Goal: Complete application form

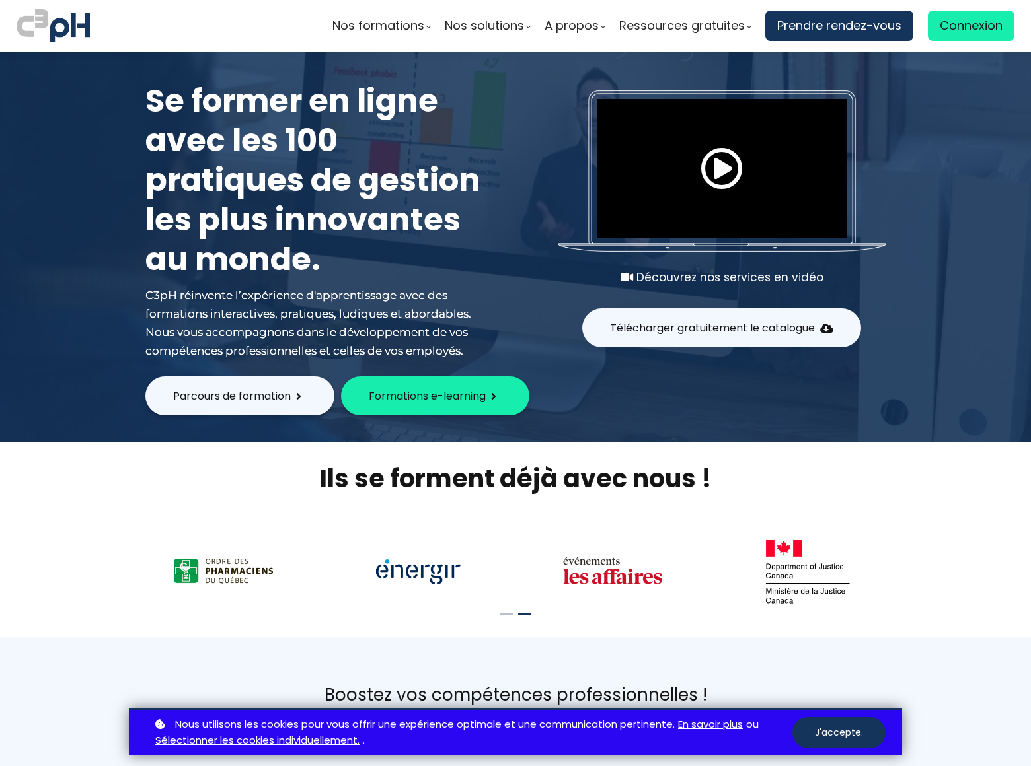
scroll to position [6553, 0]
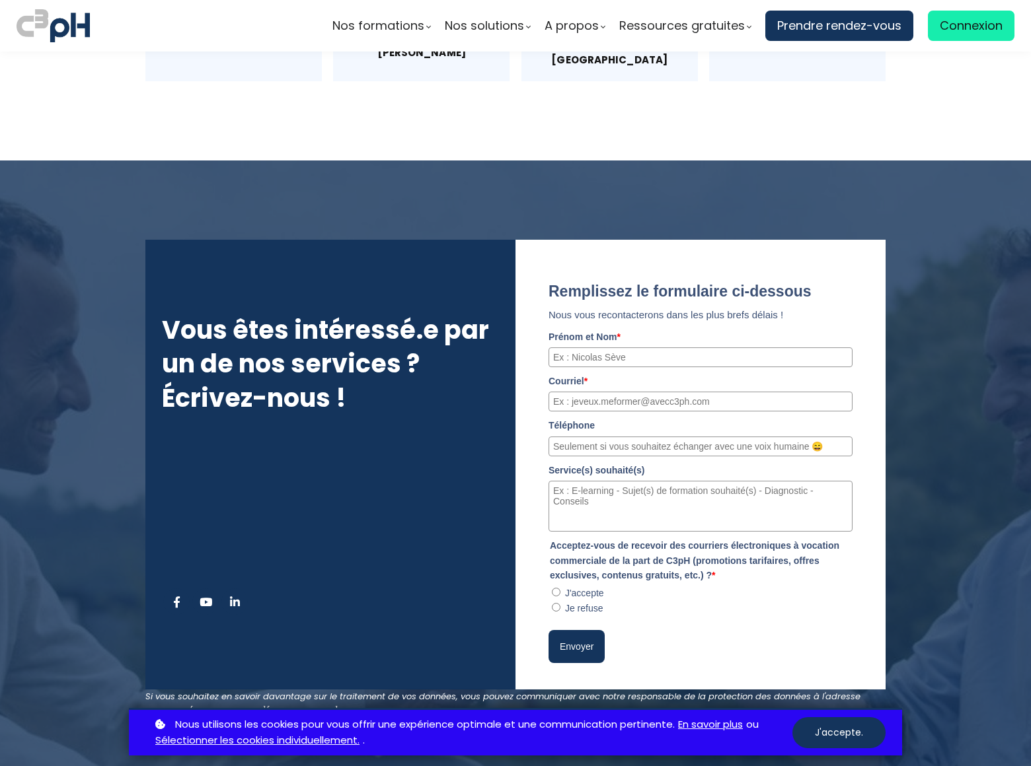
click at [556, 588] on input "J'accepte" at bounding box center [556, 592] width 9 height 9
radio input "true"
click at [556, 603] on refuse"] "Je refuse" at bounding box center [556, 607] width 9 height 9
radio refuse"] "true"
type input "[PERSON_NAME]"
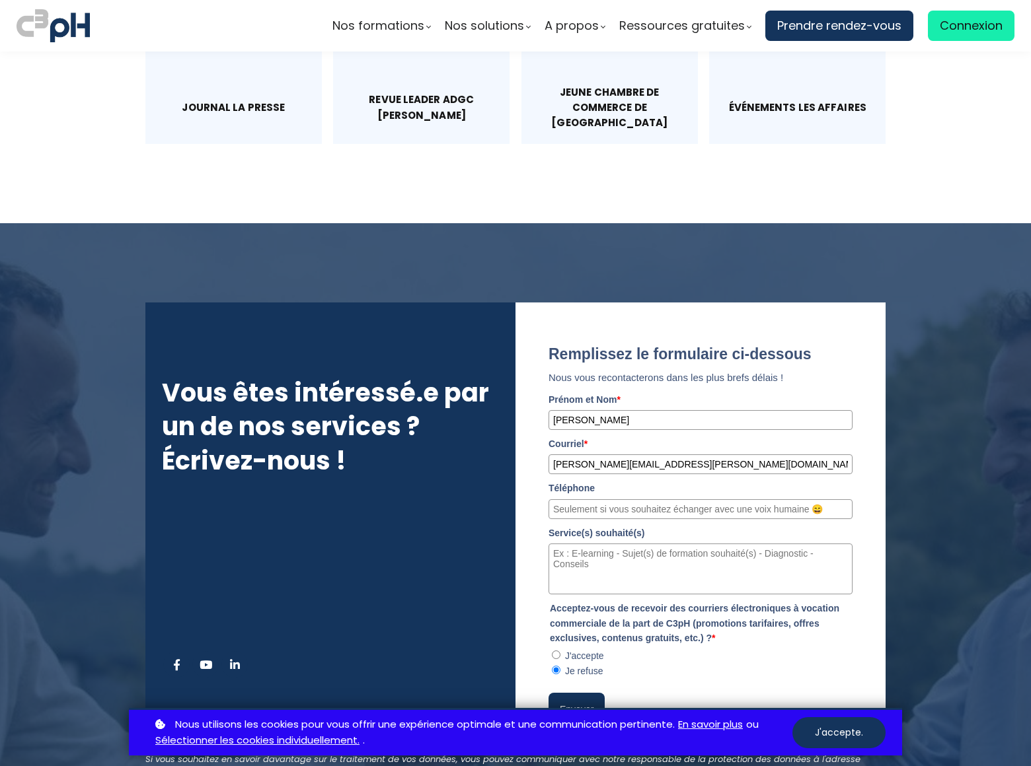
type input "[PERSON_NAME][EMAIL_ADDRESS][PERSON_NAME][DOMAIN_NAME]"
type input "8054002077"
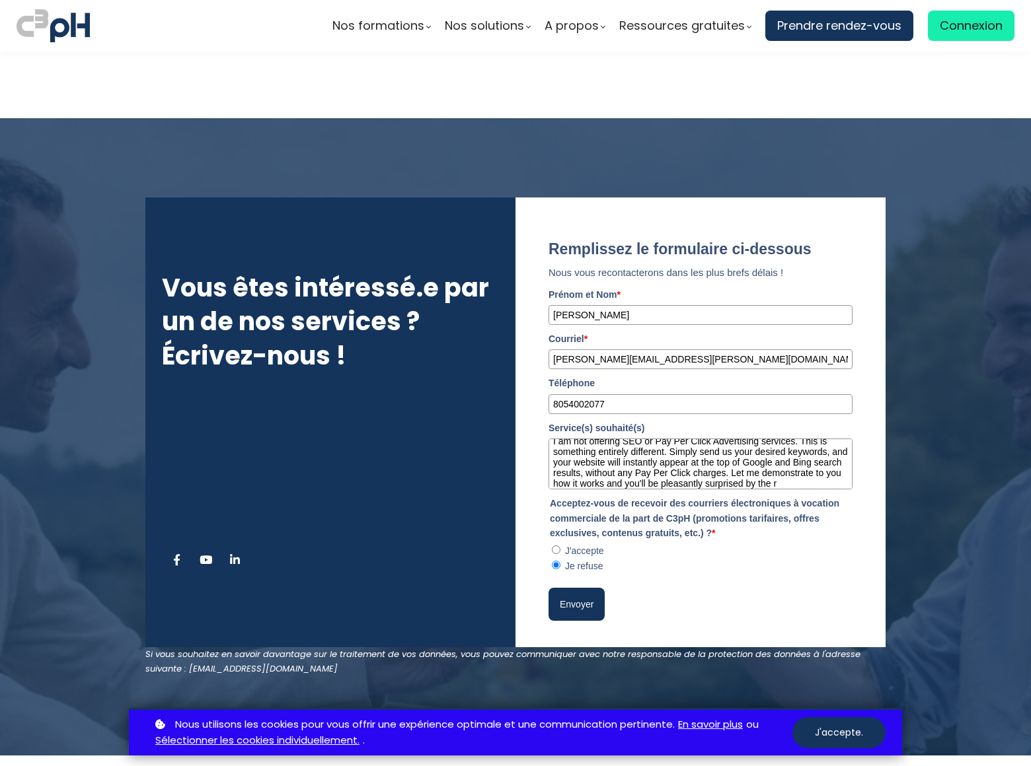
scroll to position [18, 0]
type textarea "I am not offering SEO or Pay Per Click Advertising services. This is something …"
click at [578, 588] on button "Envoyer" at bounding box center [576, 604] width 56 height 33
